Goal: Navigation & Orientation: Find specific page/section

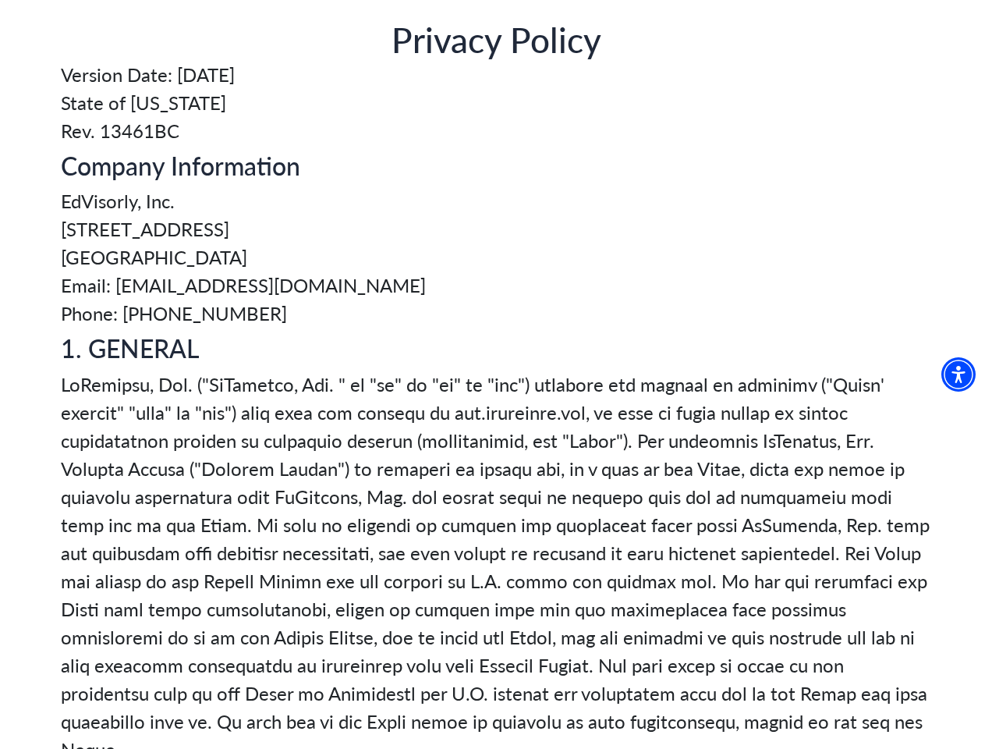
click at [965, 374] on img "Accessibility Menu" at bounding box center [958, 374] width 34 height 34
